Goal: Information Seeking & Learning: Learn about a topic

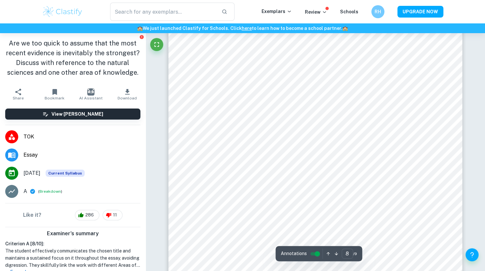
scroll to position [2811, 0]
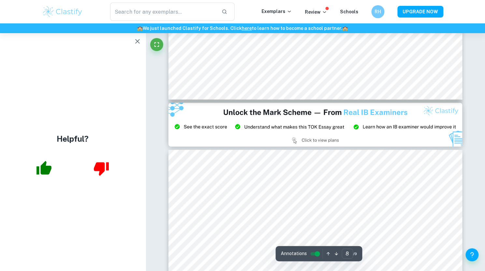
type input "9"
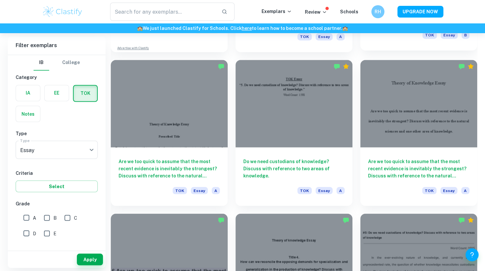
scroll to position [624, 0]
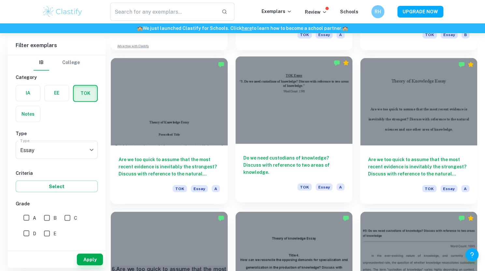
click at [264, 147] on div "Do we need custodians of knowledge? Discuss with reference to two areas of know…" at bounding box center [293, 173] width 117 height 59
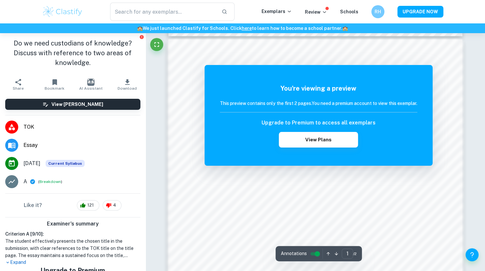
scroll to position [359, 0]
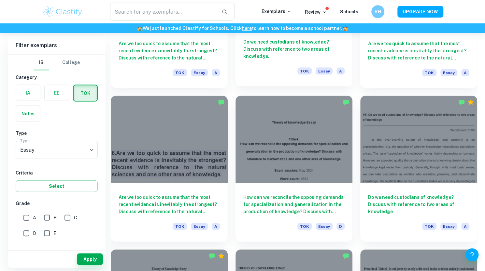
scroll to position [741, 0]
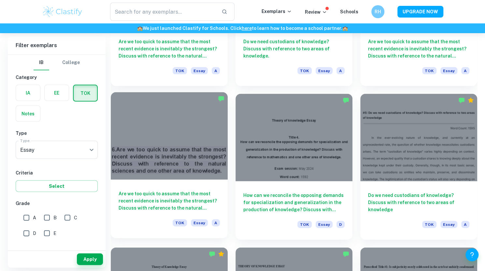
click at [175, 198] on h6 "Are we too quick to assume that the most recent evidence is inevitably the stro…" at bounding box center [168, 200] width 101 height 21
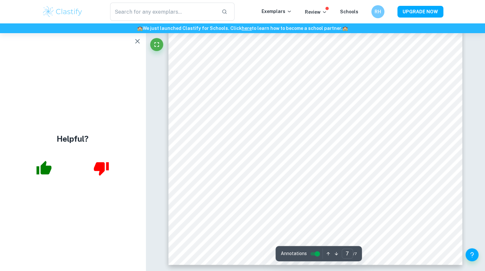
scroll to position [2768, 0]
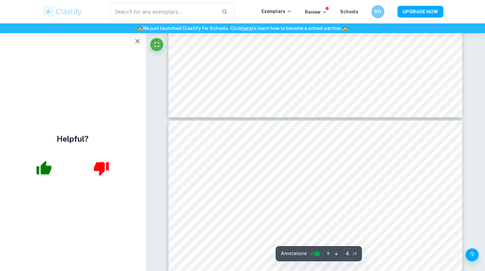
type input "3"
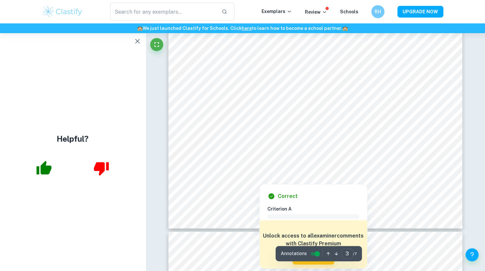
scroll to position [1124, 0]
